Goal: Information Seeking & Learning: Learn about a topic

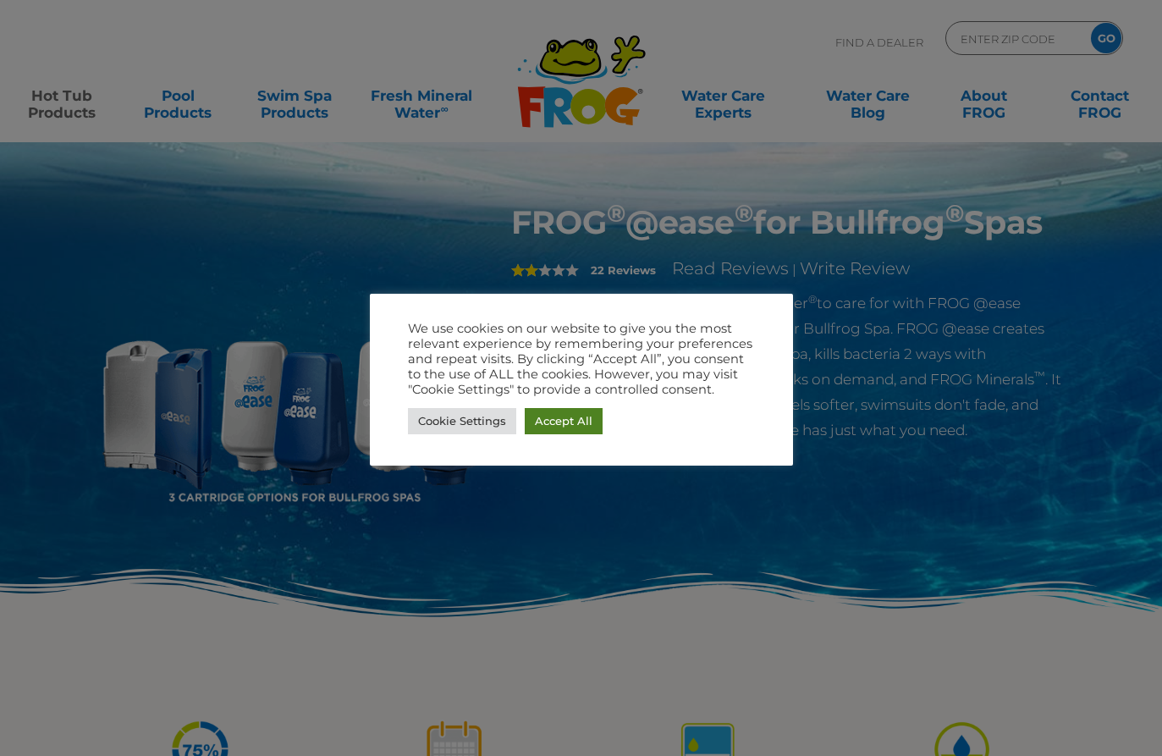
click at [549, 424] on link "Accept All" at bounding box center [564, 421] width 78 height 26
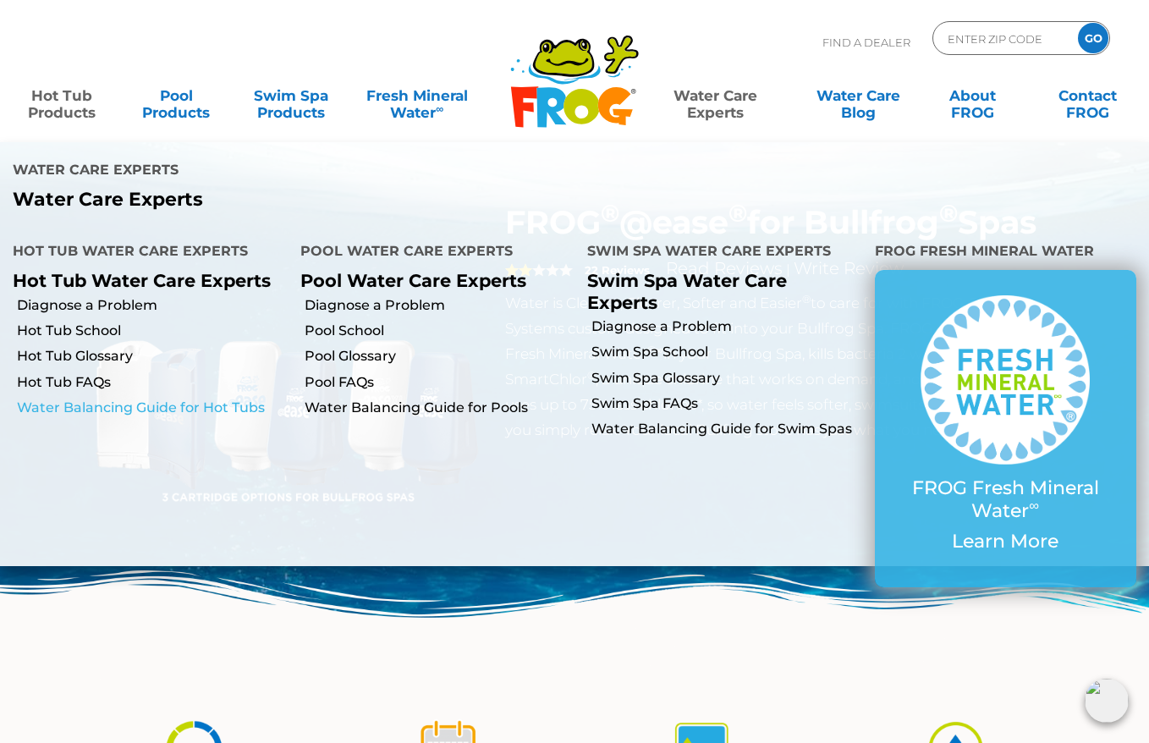
click at [85, 399] on link "Water Balancing Guide for Hot Tubs" at bounding box center [152, 408] width 271 height 19
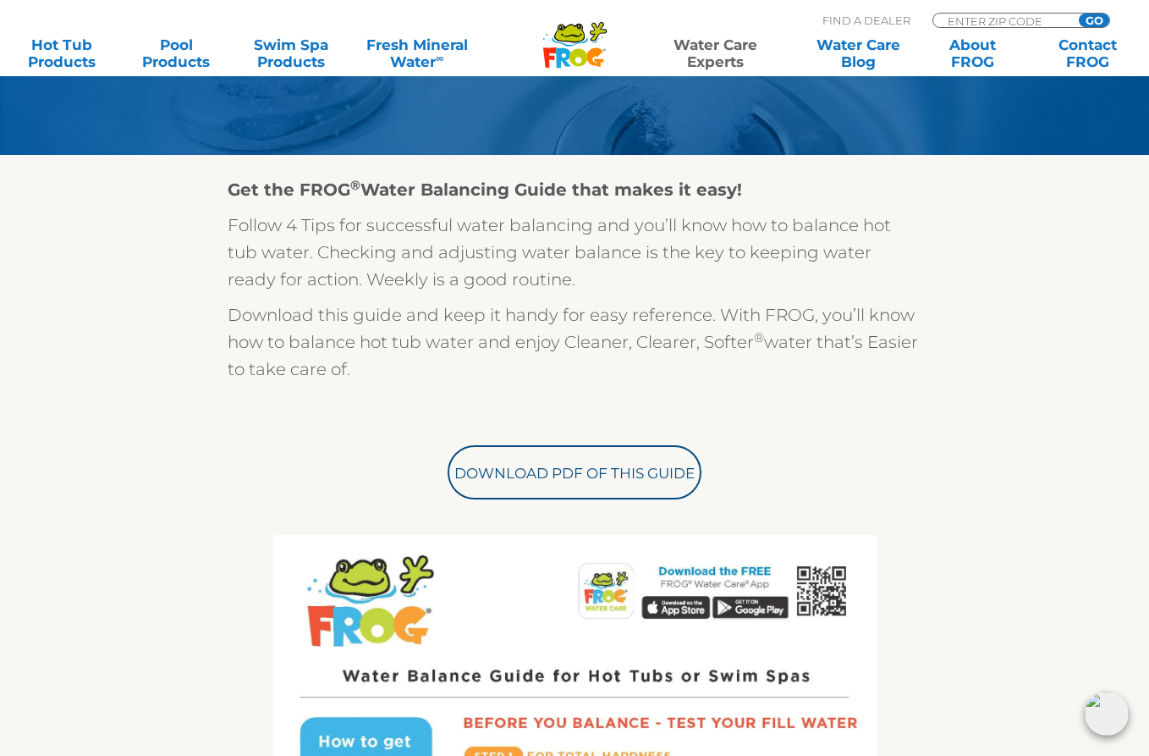
scroll to position [338, 0]
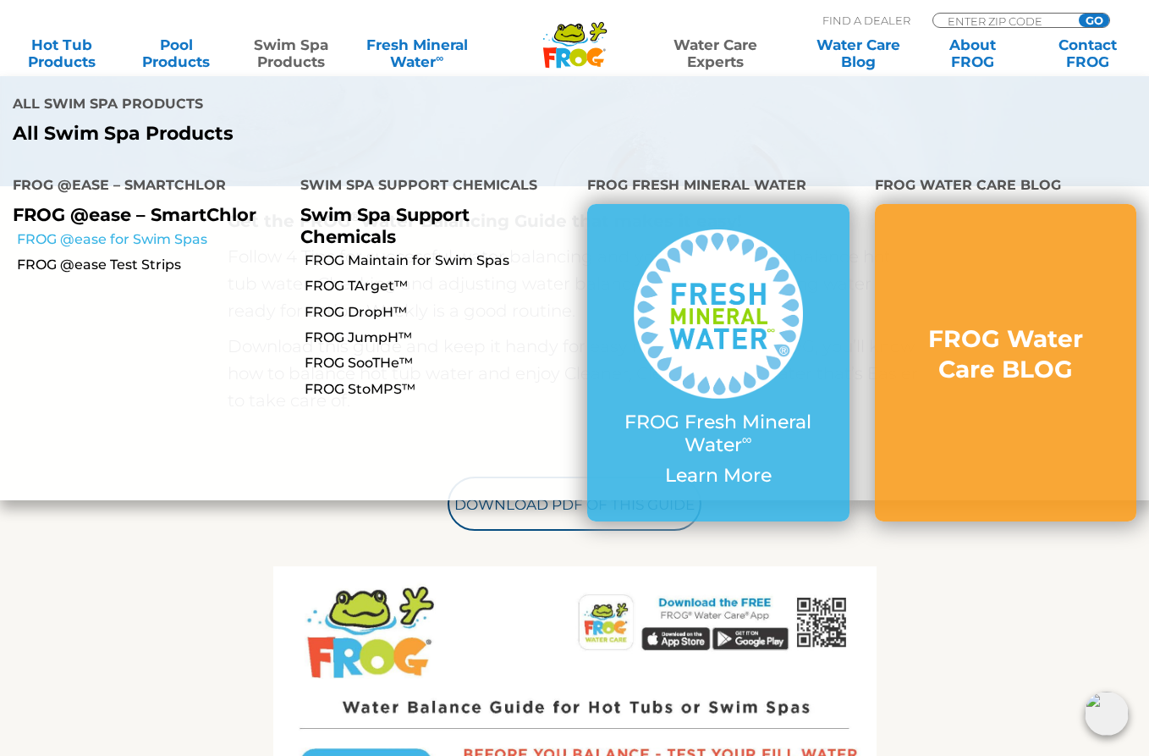
click at [155, 230] on link "FROG @ease for Swim Spas" at bounding box center [152, 239] width 271 height 19
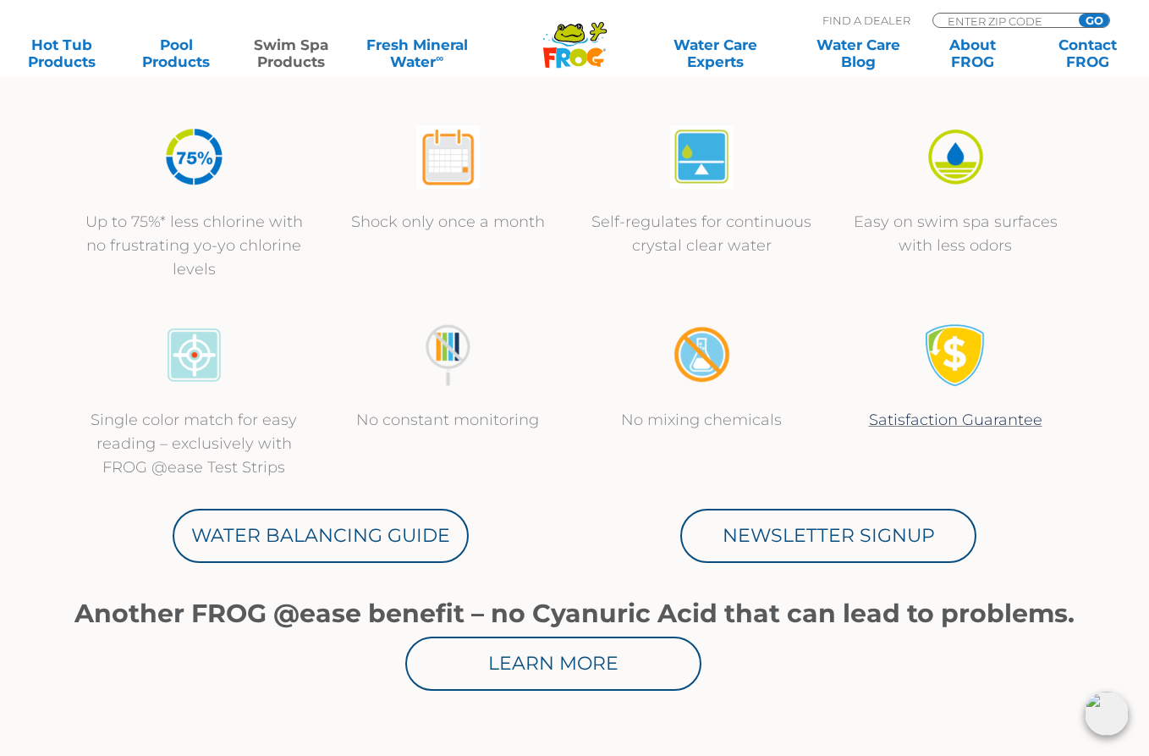
scroll to position [677, 0]
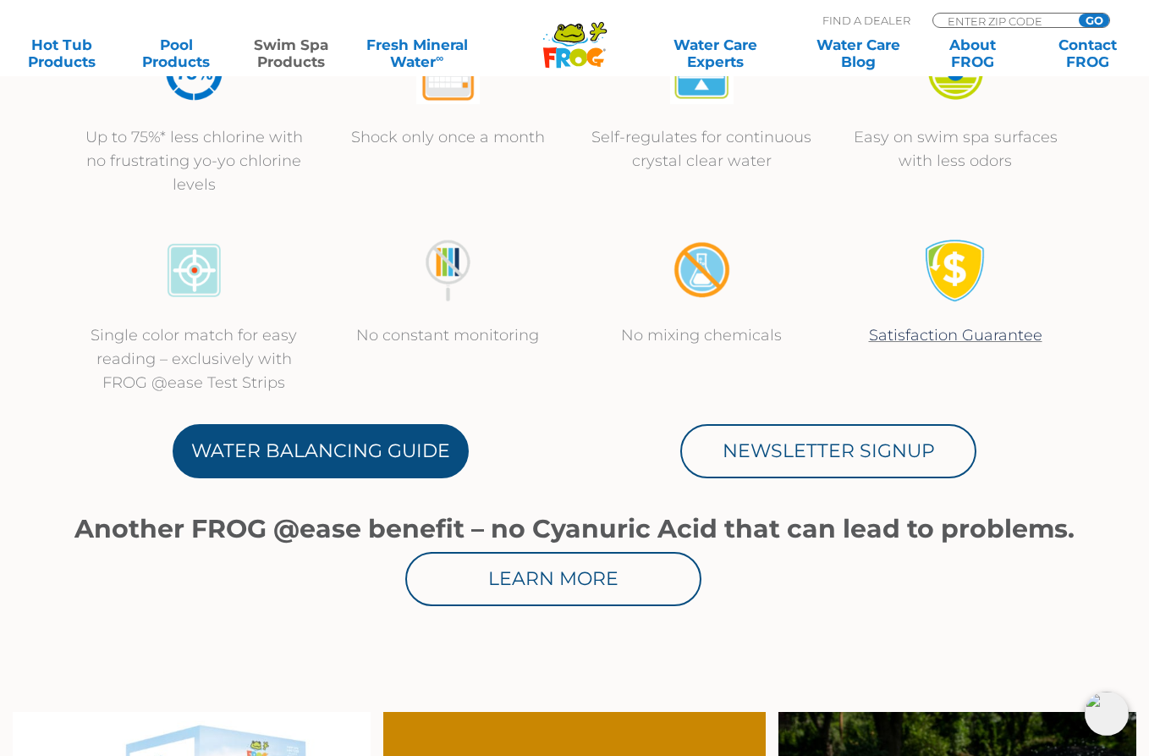
click at [305, 455] on link "Water Balancing Guide" at bounding box center [321, 451] width 296 height 54
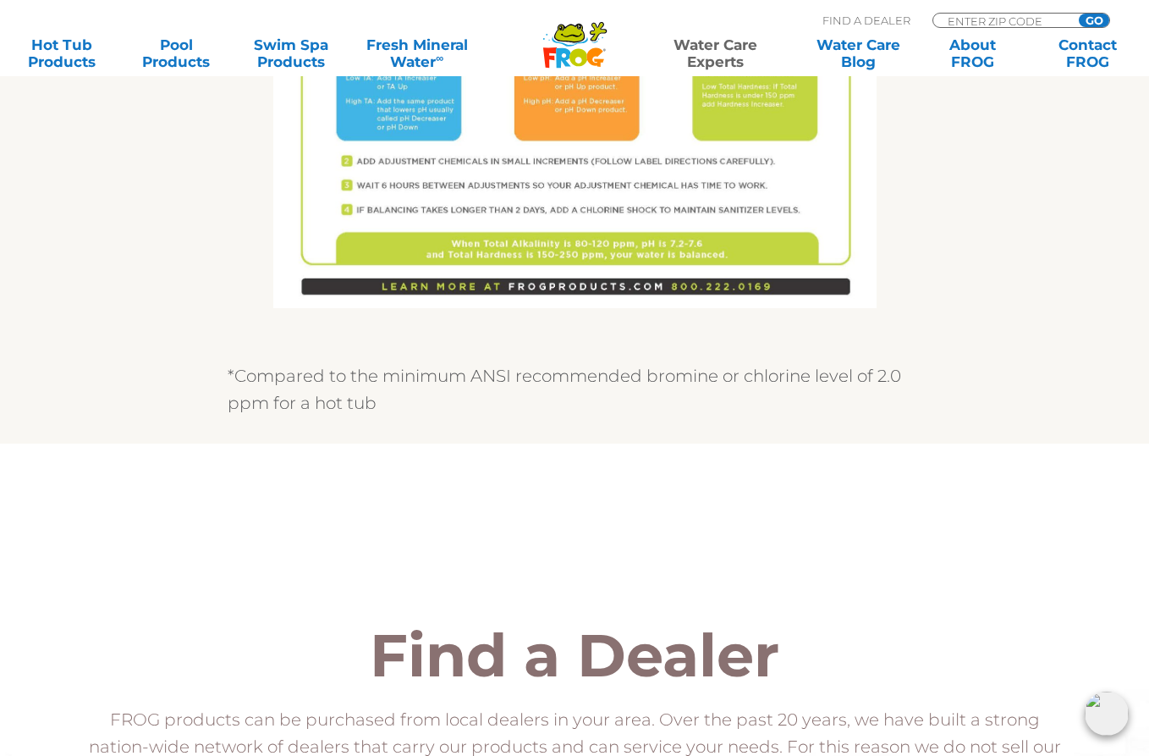
scroll to position [1185, 0]
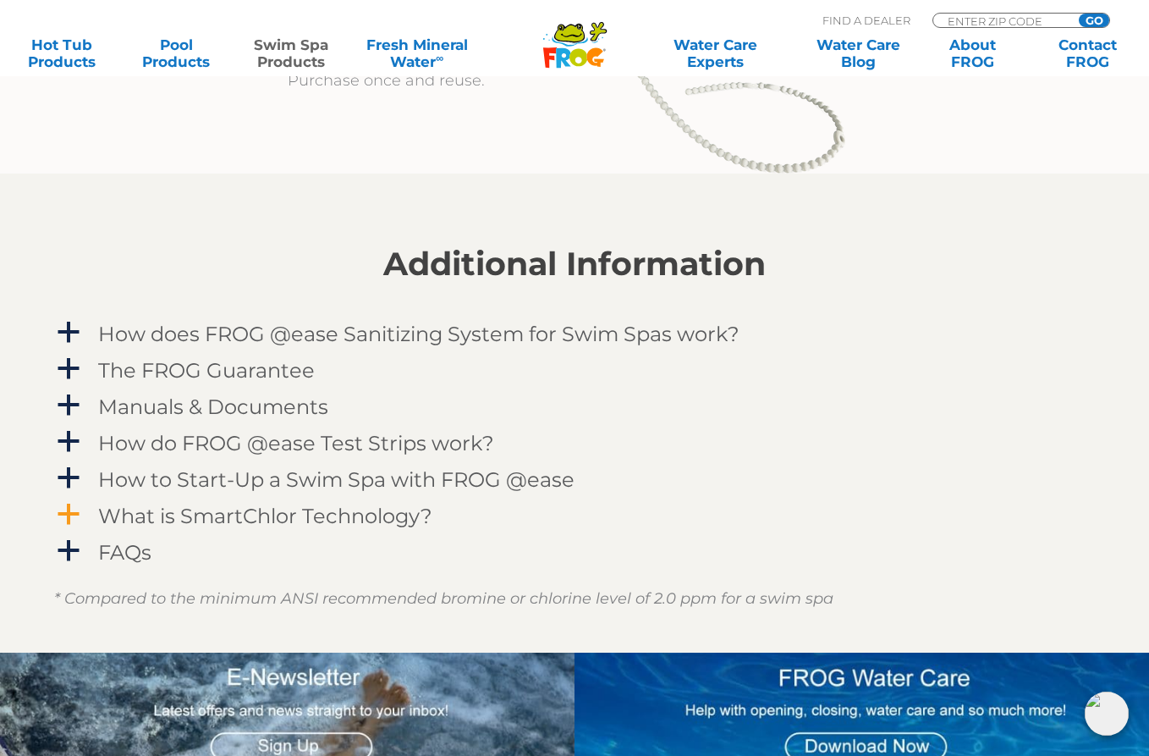
scroll to position [1946, 0]
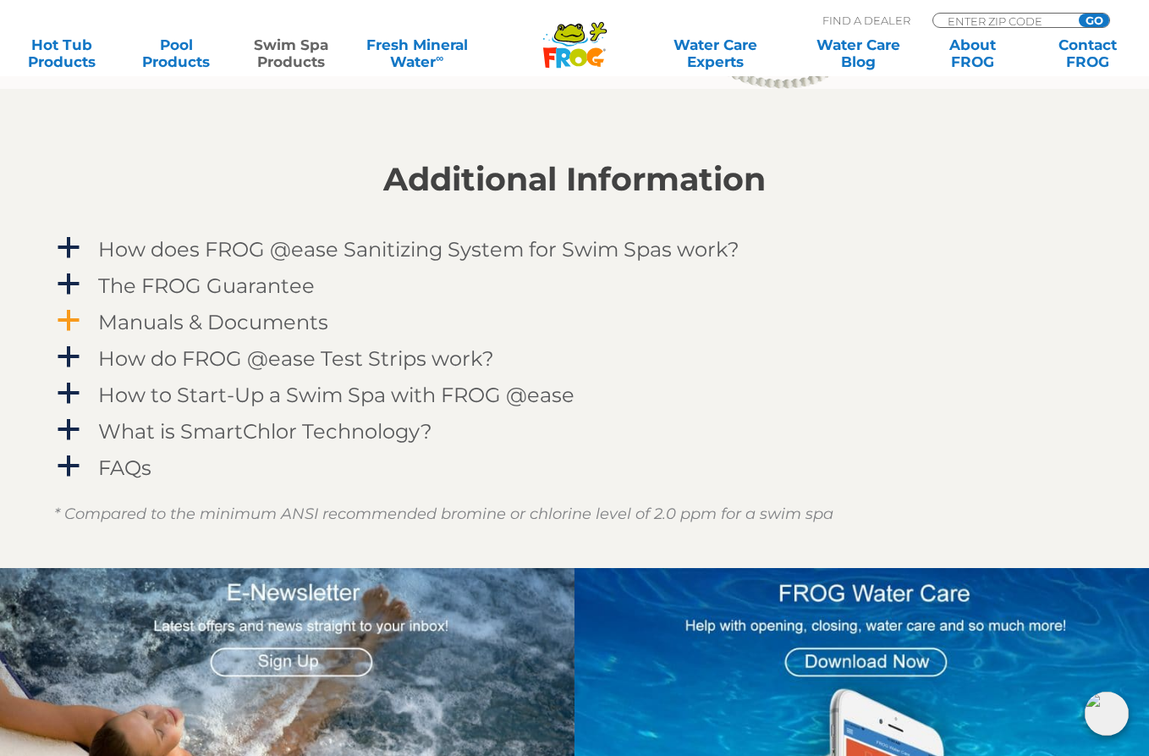
click at [58, 311] on span "a" at bounding box center [68, 320] width 25 height 25
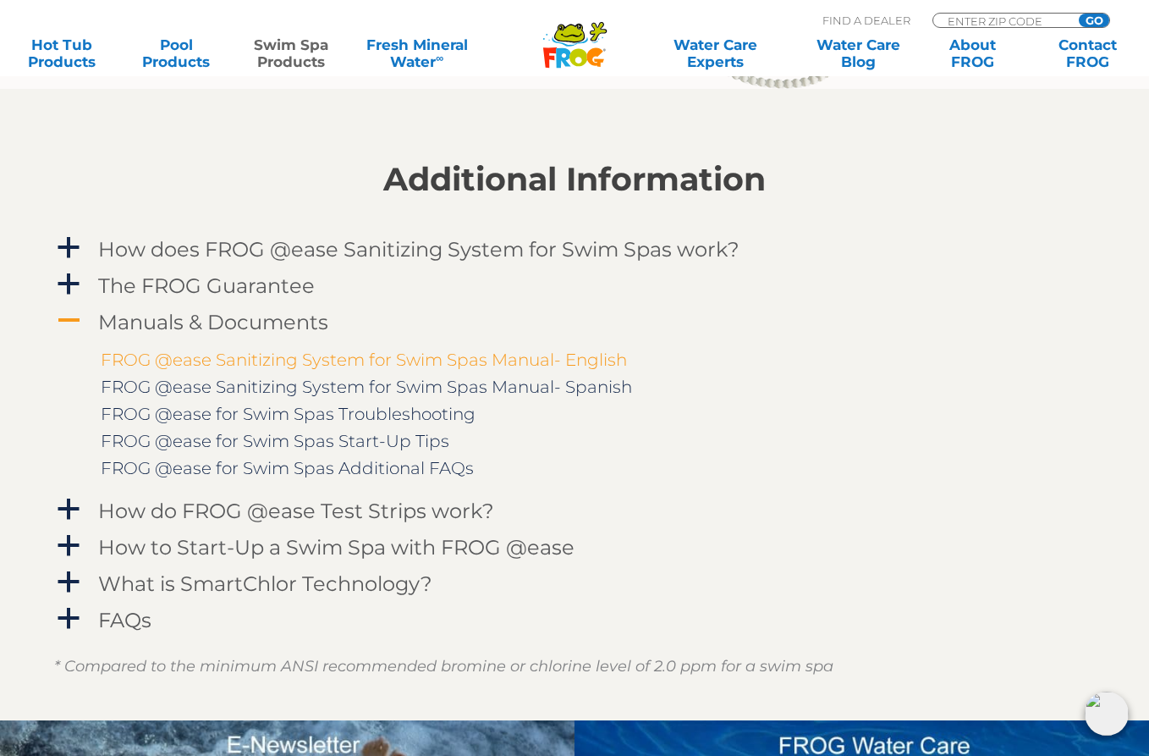
click at [504, 361] on link "FROG @ease Sanitizing System for Swim Spas Manual- English" at bounding box center [364, 359] width 526 height 20
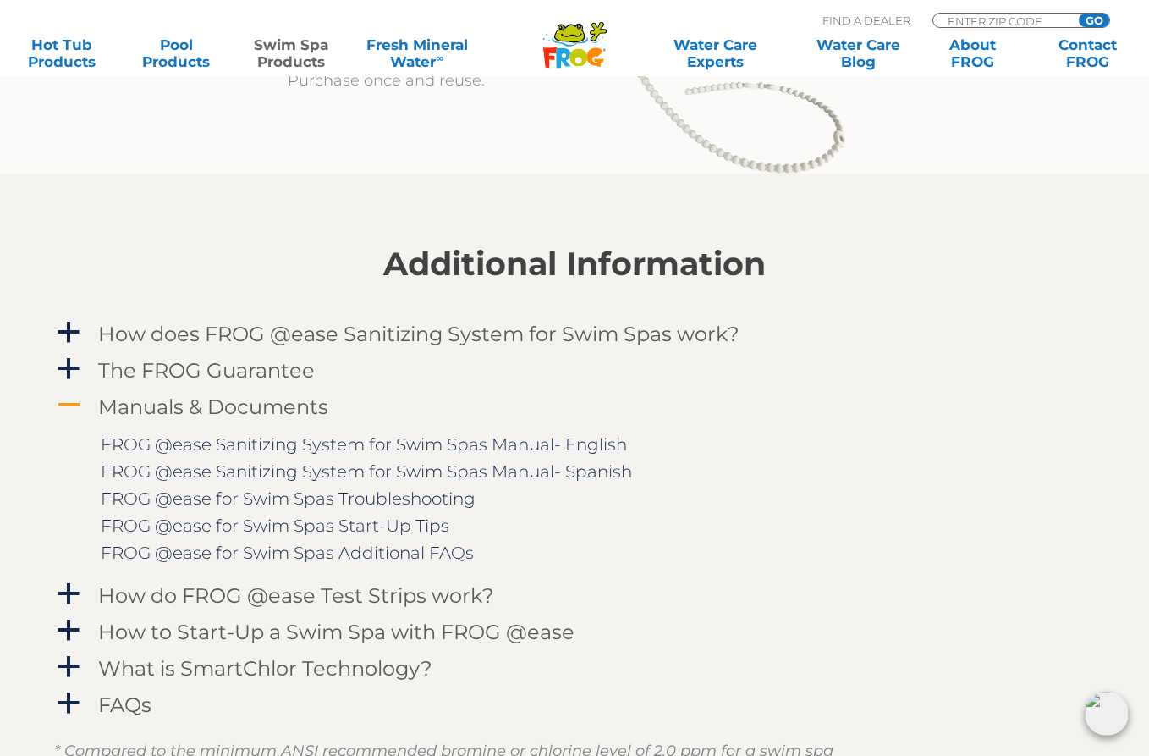
scroll to position [1777, 0]
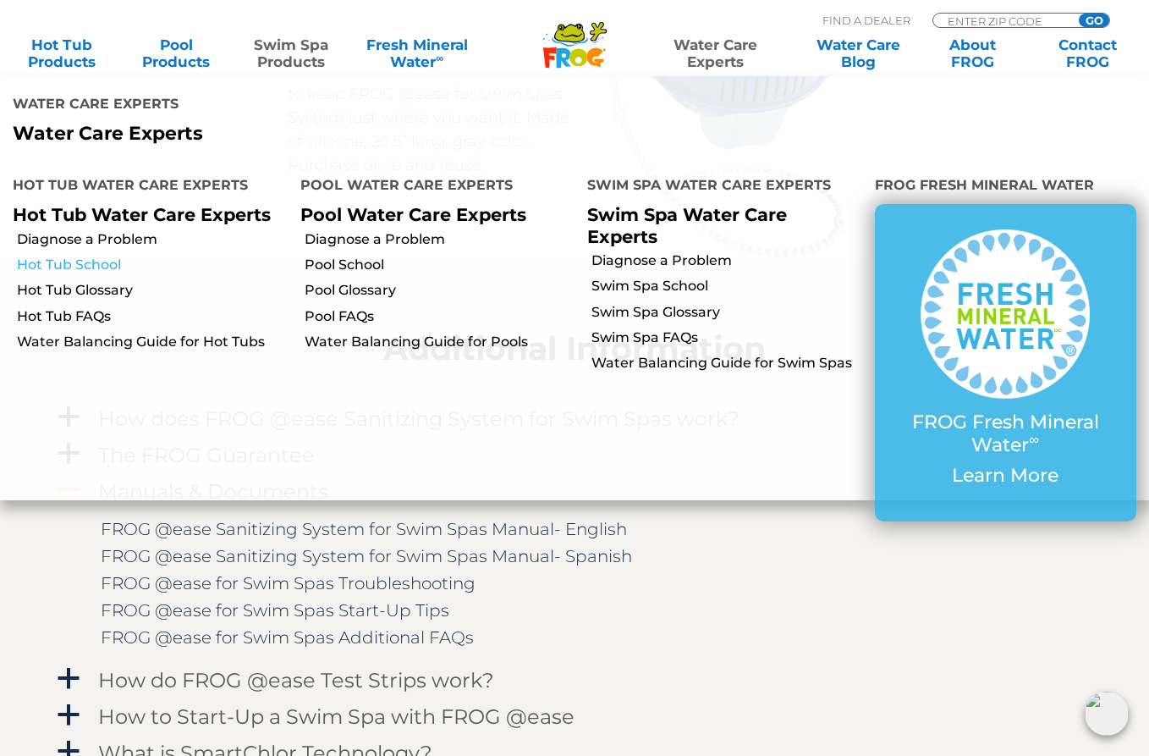
click at [41, 256] on link "Hot Tub School" at bounding box center [152, 265] width 271 height 19
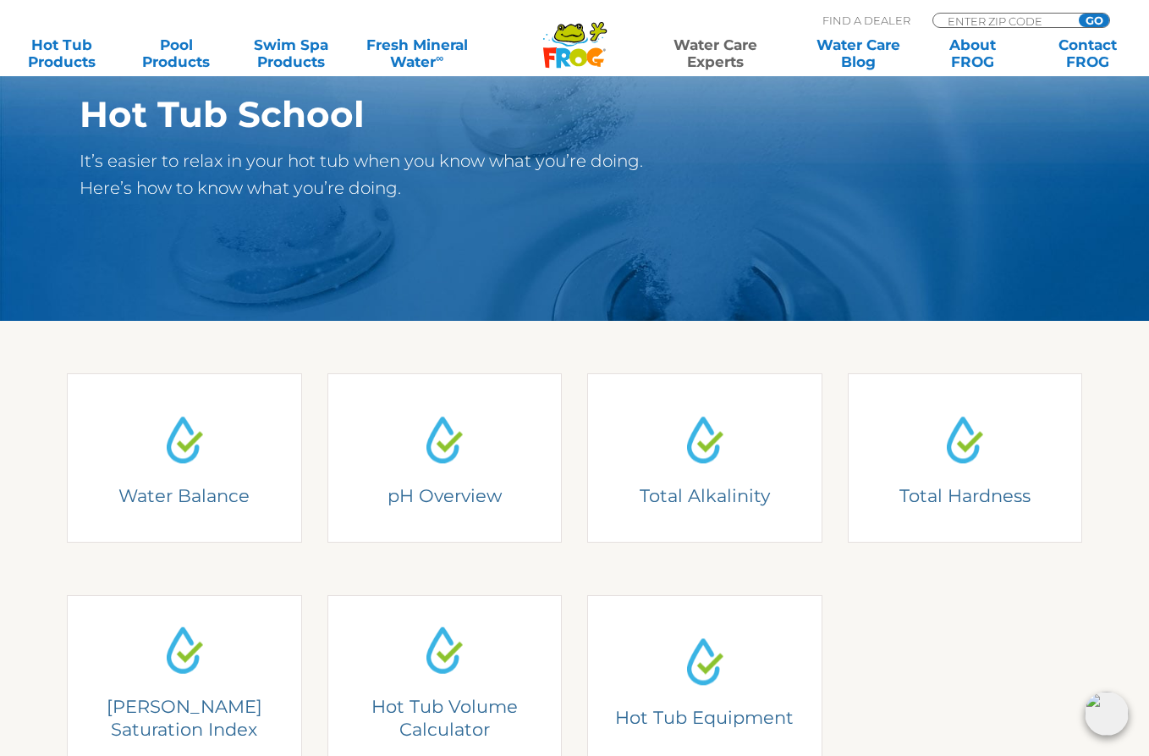
scroll to position [338, 0]
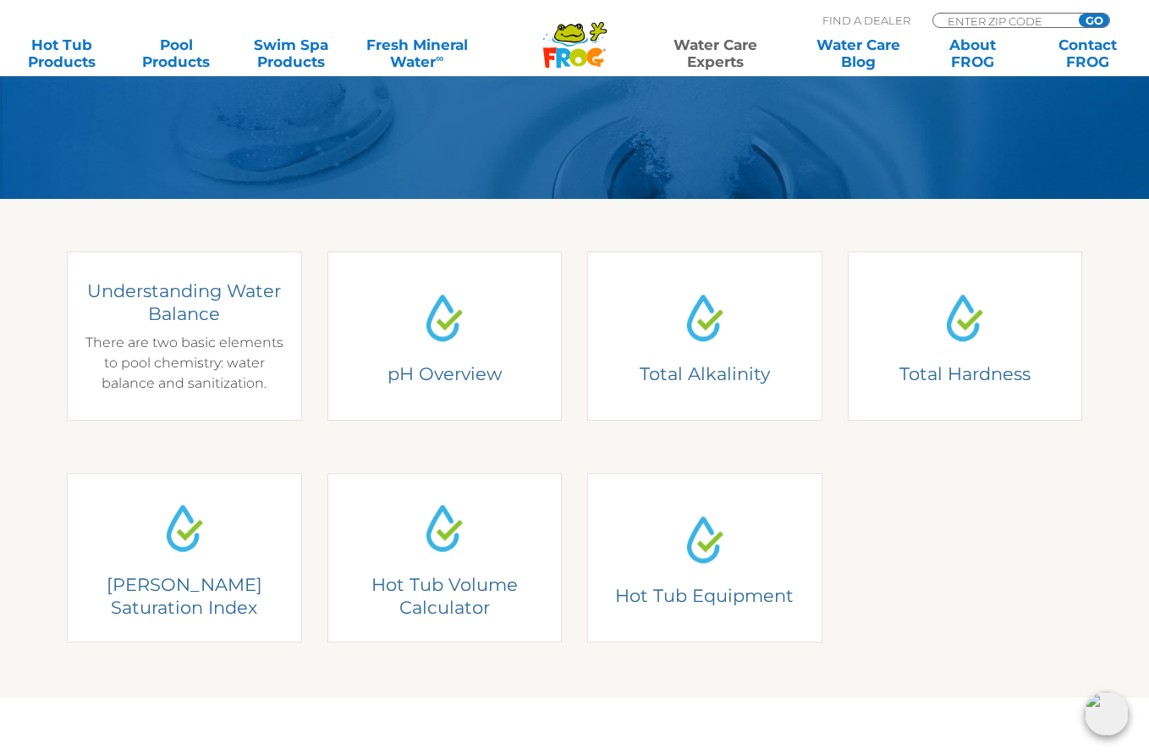
click at [231, 301] on h4 "Understanding Water Balance" at bounding box center [185, 302] width 210 height 47
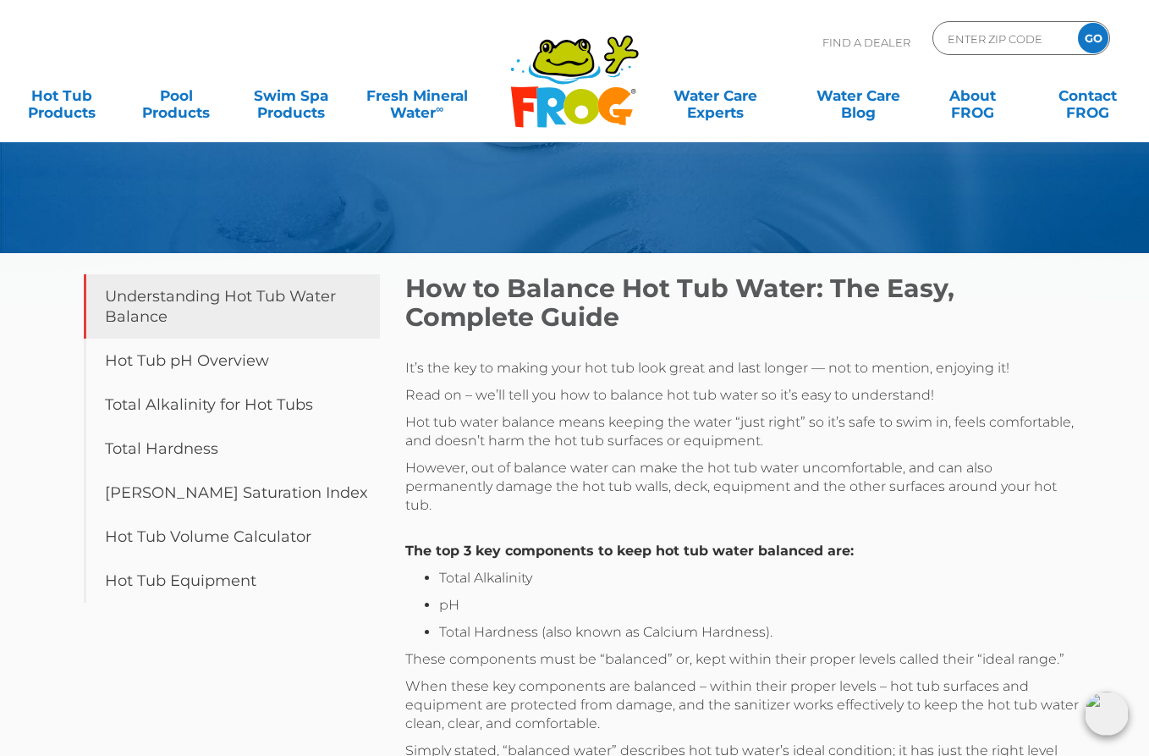
scroll to position [169, 0]
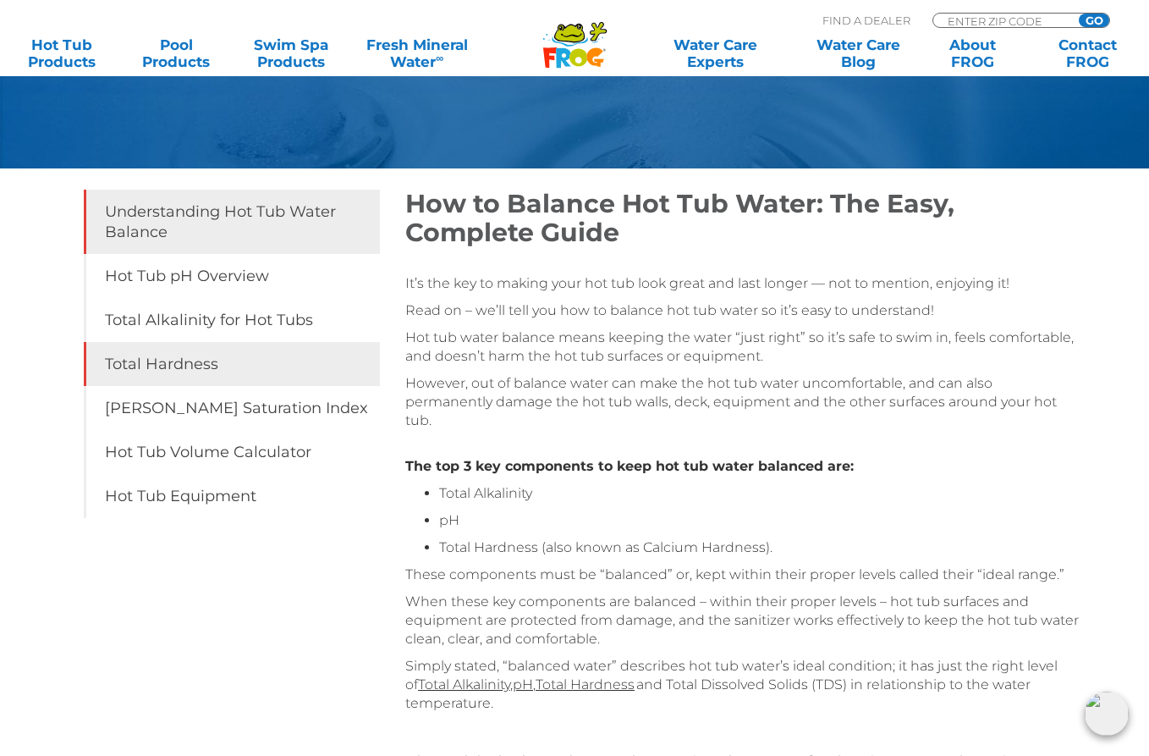
click at [192, 370] on link "Total Hardness" at bounding box center [232, 364] width 296 height 44
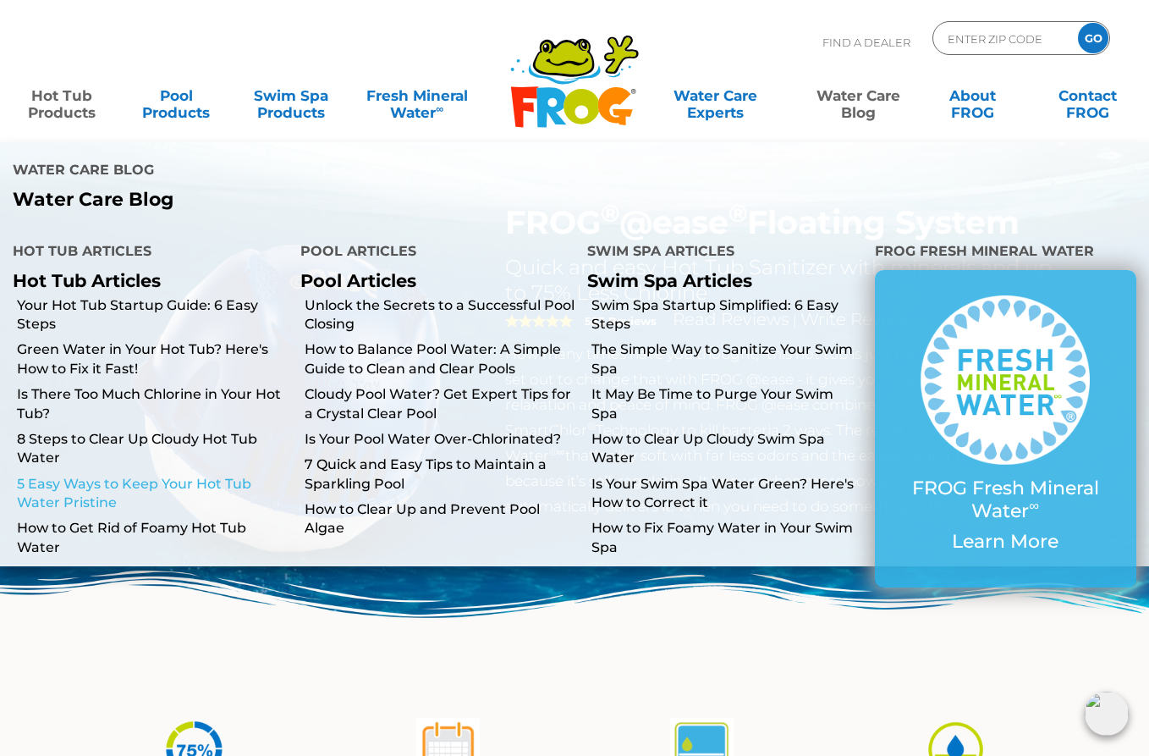
click at [67, 475] on link "5 Easy Ways to Keep Your Hot Tub Water Pristine" at bounding box center [152, 494] width 271 height 38
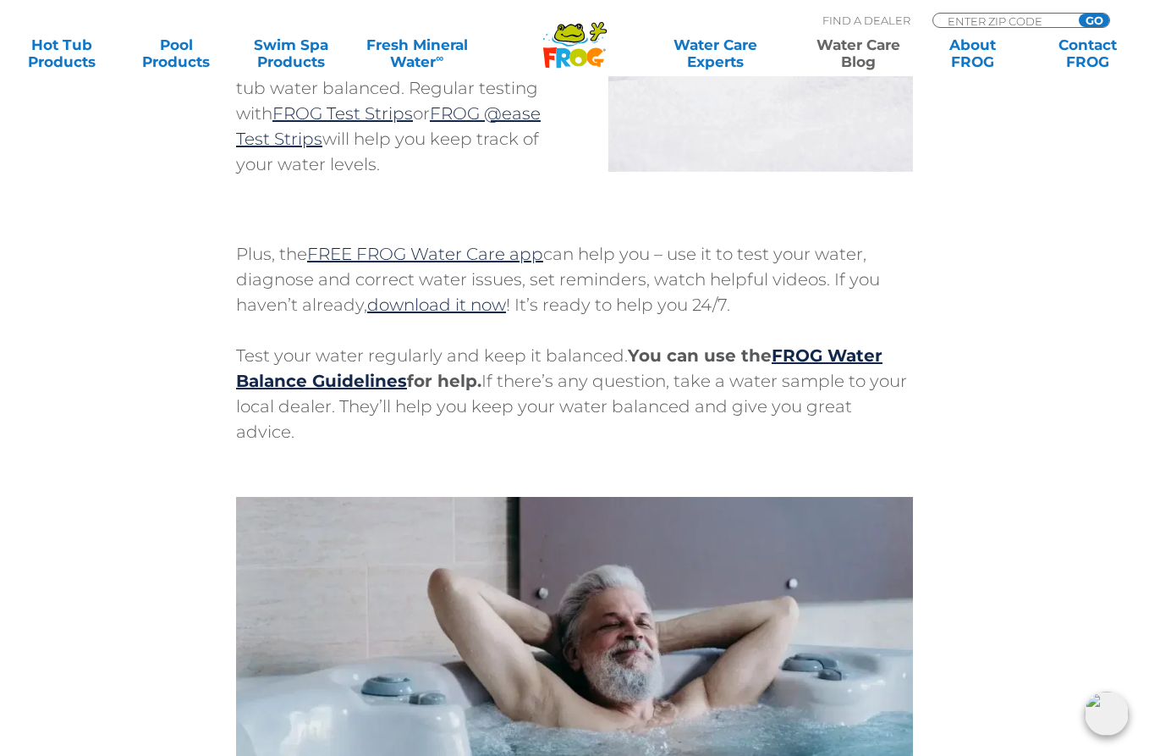
scroll to position [4993, 0]
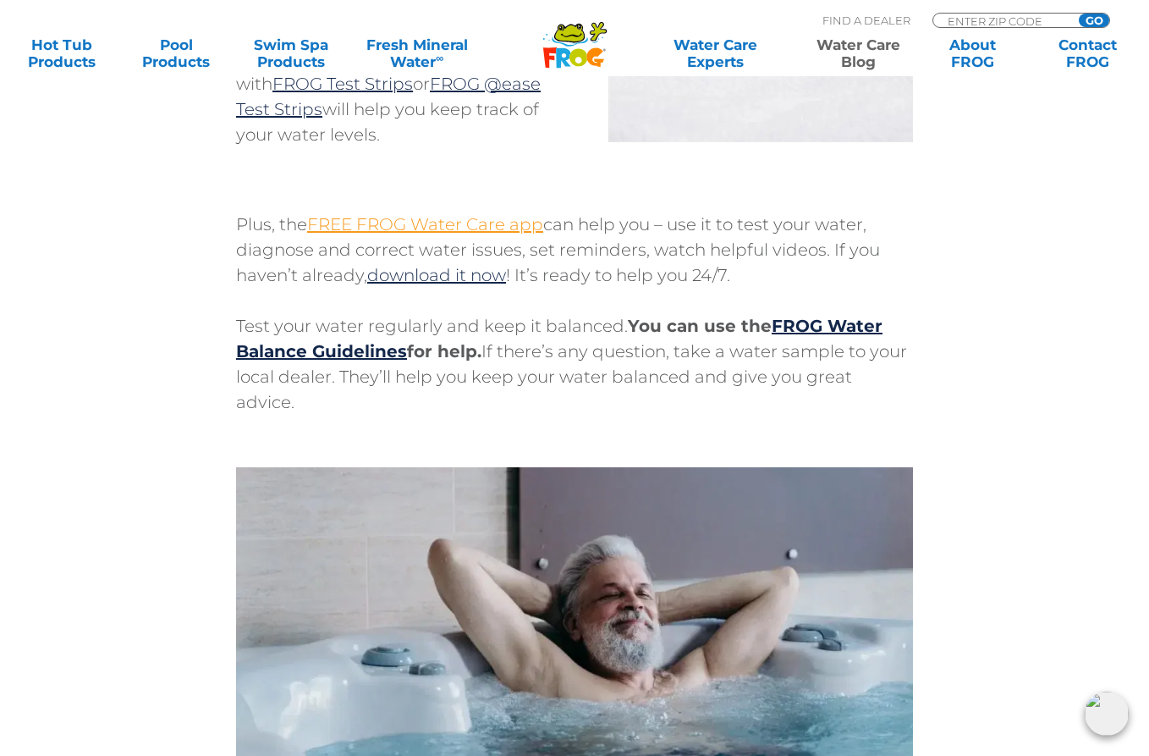
click at [405, 230] on link "FREE FROG Water Care app" at bounding box center [425, 224] width 236 height 20
